Goal: Information Seeking & Learning: Learn about a topic

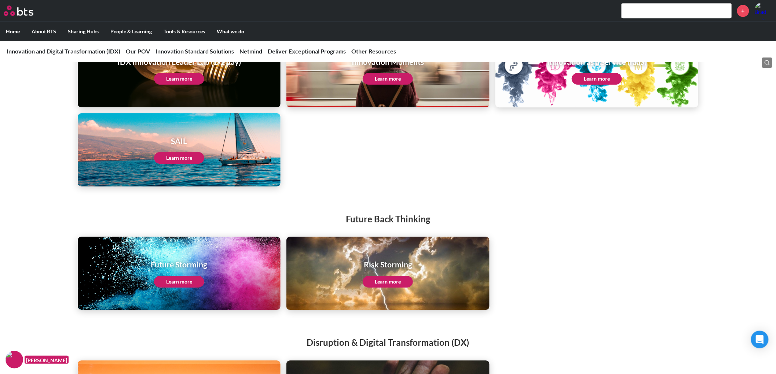
scroll to position [774, 0]
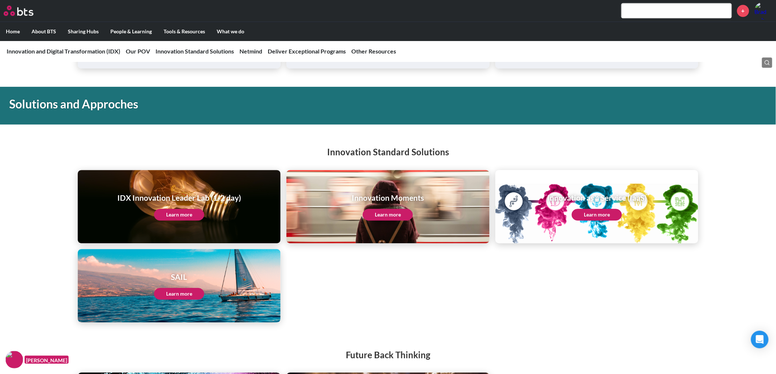
click at [586, 211] on link "Learn more" at bounding box center [597, 215] width 50 height 12
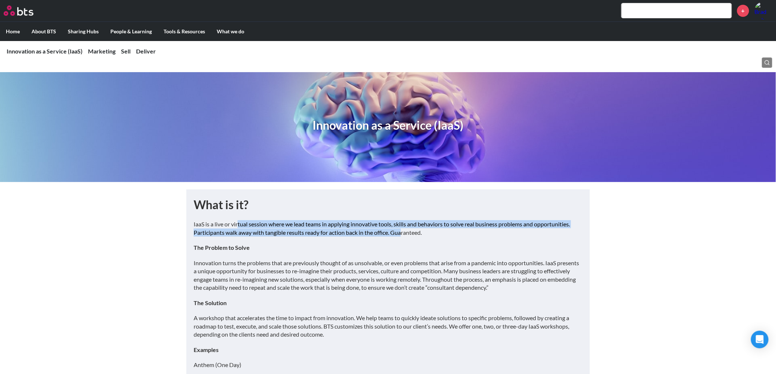
drag, startPoint x: 239, startPoint y: 224, endPoint x: 405, endPoint y: 237, distance: 166.3
click at [405, 237] on p "IaaS is a live or virtual session where we lead teams in applying innovative to…" at bounding box center [388, 228] width 389 height 17
